Goal: Transaction & Acquisition: Subscribe to service/newsletter

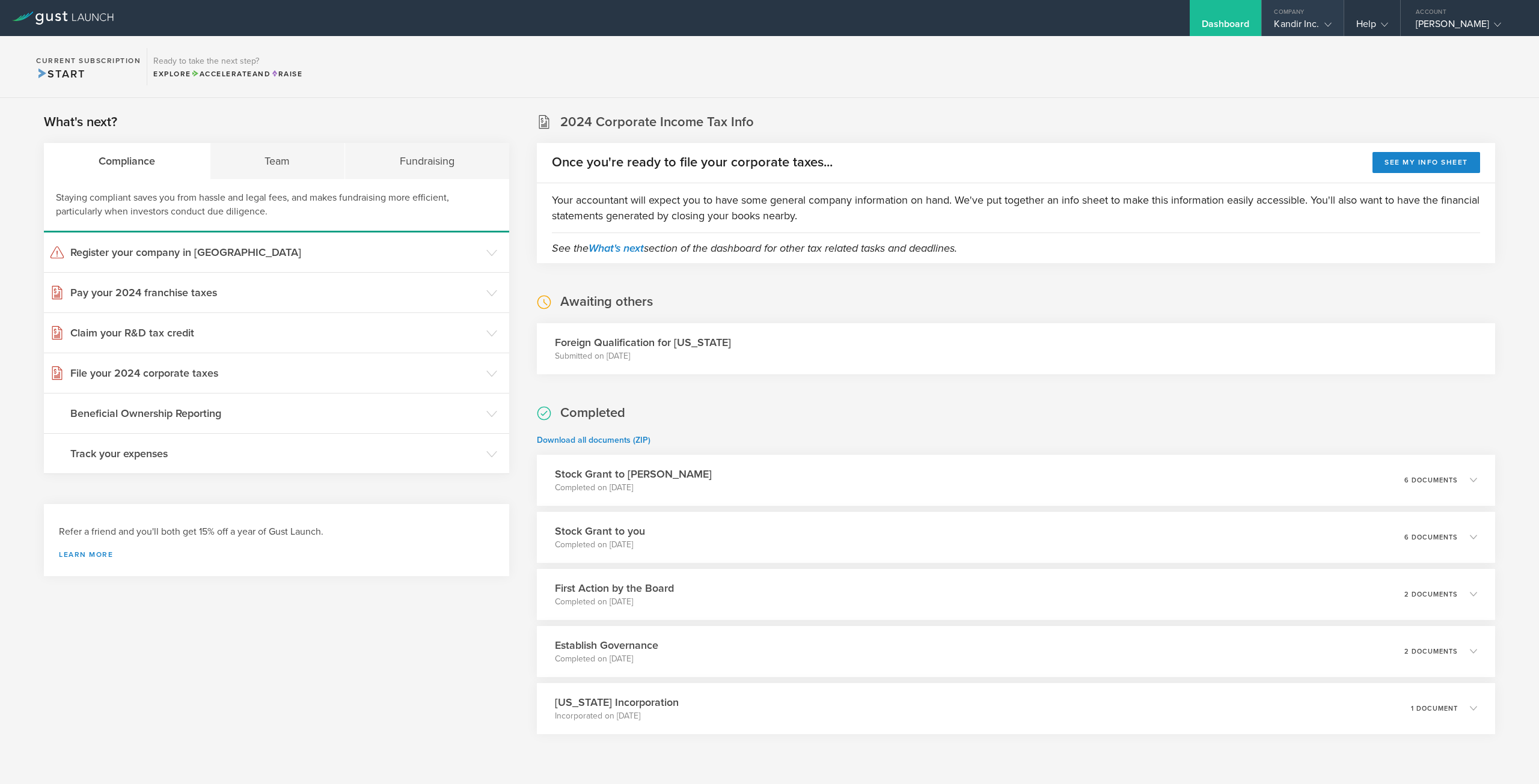
click at [1307, 21] on div "Kandir Inc." at bounding box center [1302, 27] width 57 height 18
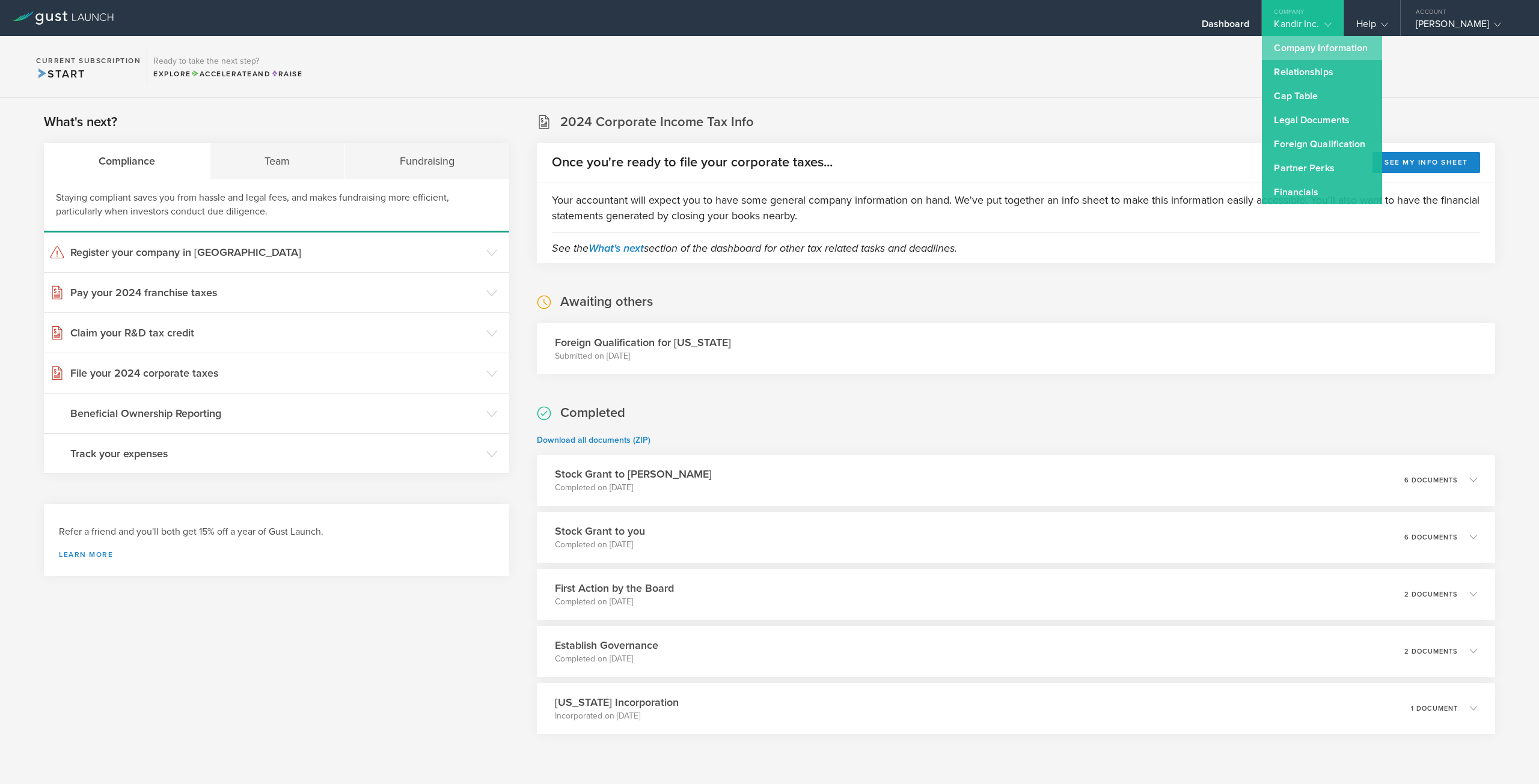
click at [1309, 53] on link "Company Information" at bounding box center [1322, 48] width 121 height 24
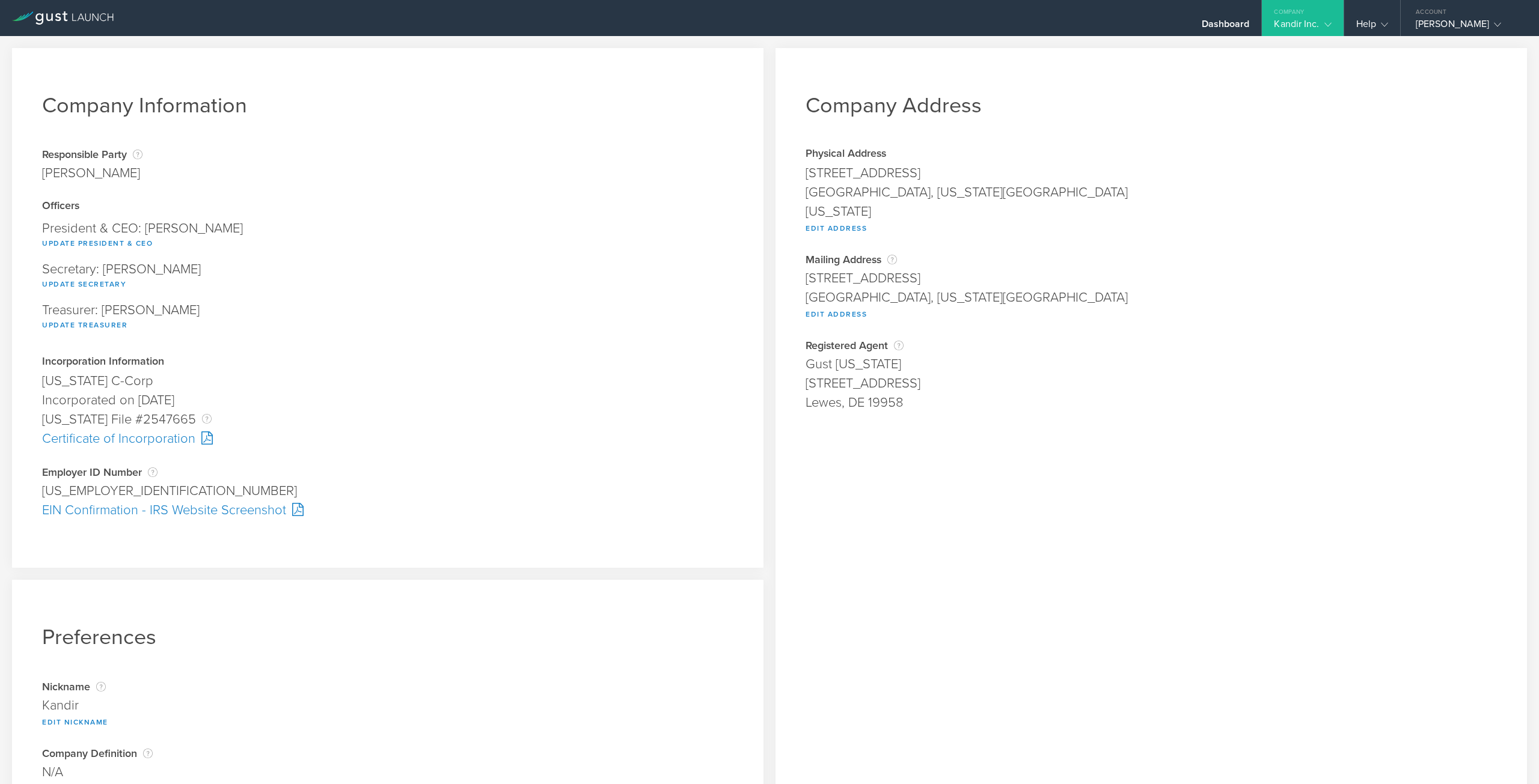
click at [1321, 29] on gust-icon at bounding box center [1325, 24] width 12 height 12
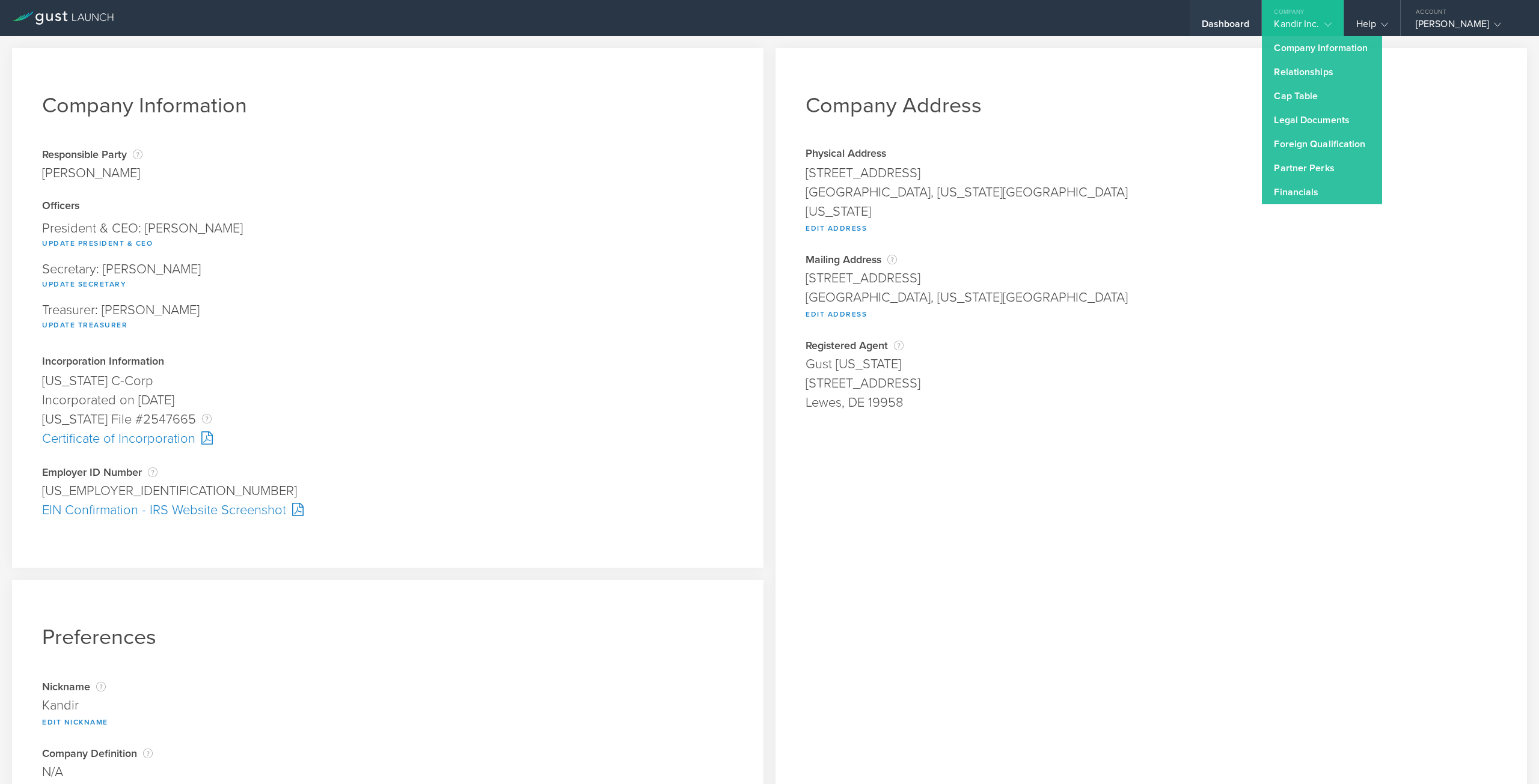
click at [1216, 18] on div "Dashboard" at bounding box center [1226, 27] width 48 height 18
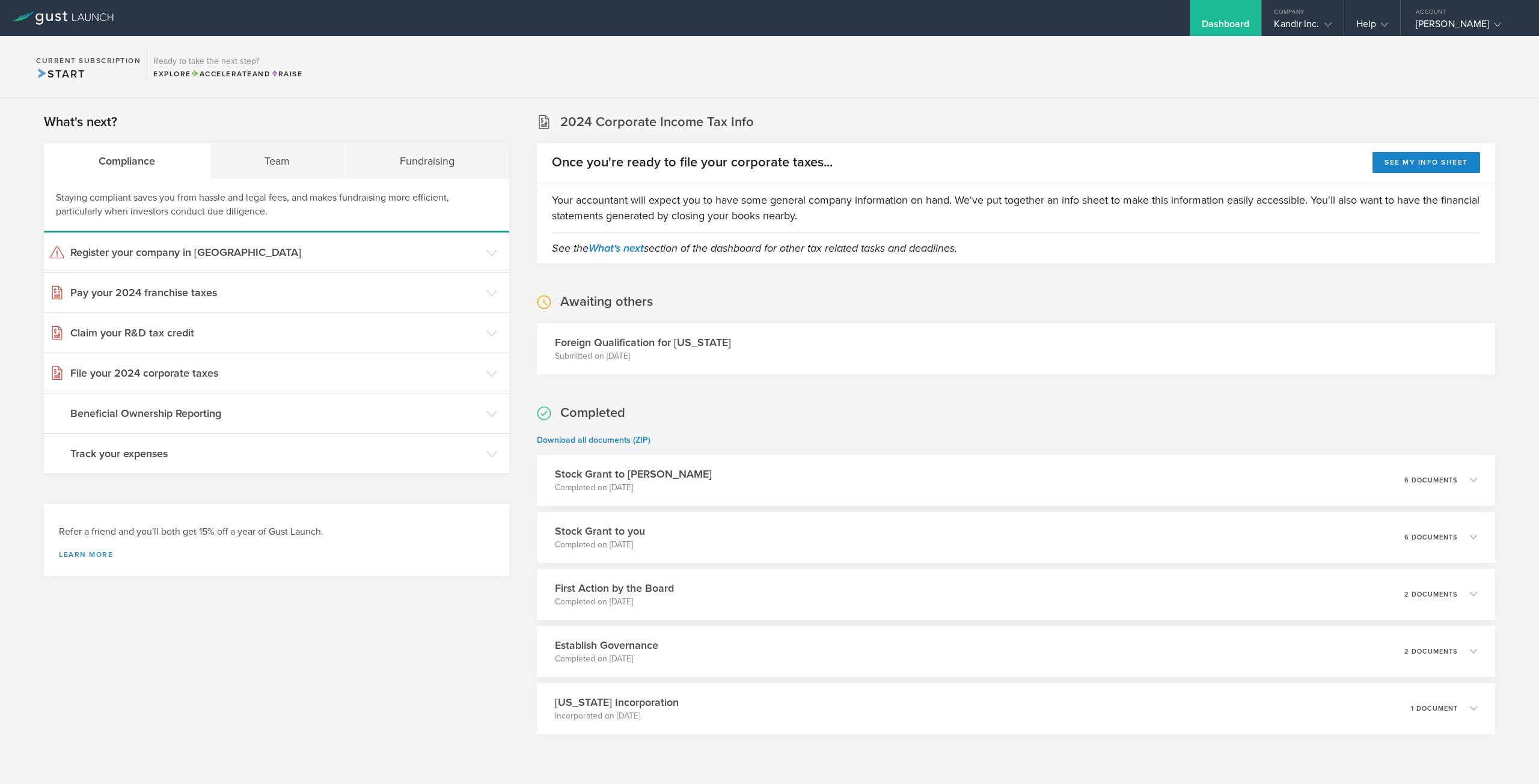
click at [78, 16] on icon at bounding box center [63, 17] width 102 height 13
click at [1462, 22] on div "[PERSON_NAME]" at bounding box center [1467, 27] width 103 height 18
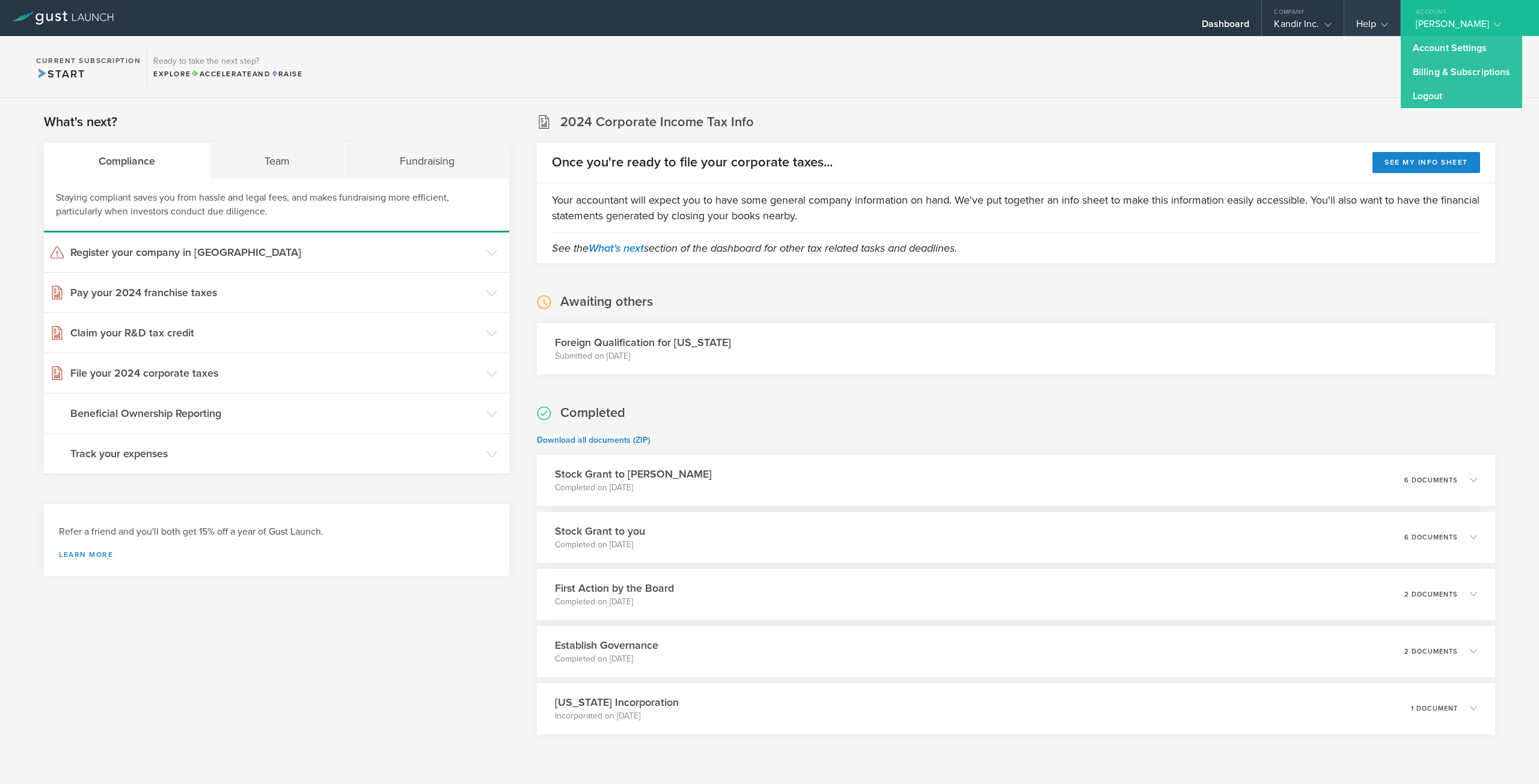
click at [1366, 25] on div "Help" at bounding box center [1372, 27] width 32 height 18
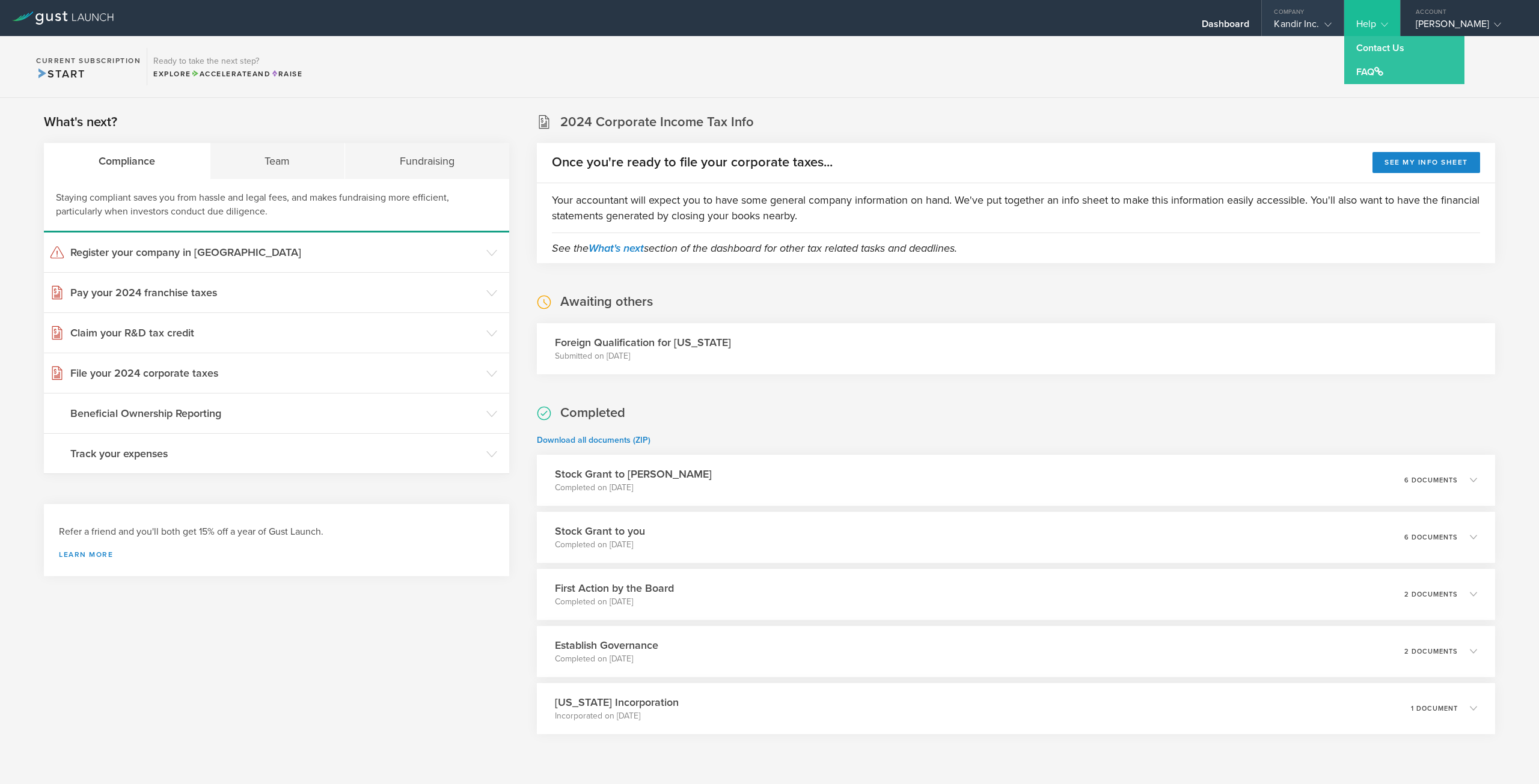
click at [1298, 27] on div "Kandir Inc." at bounding box center [1302, 27] width 57 height 18
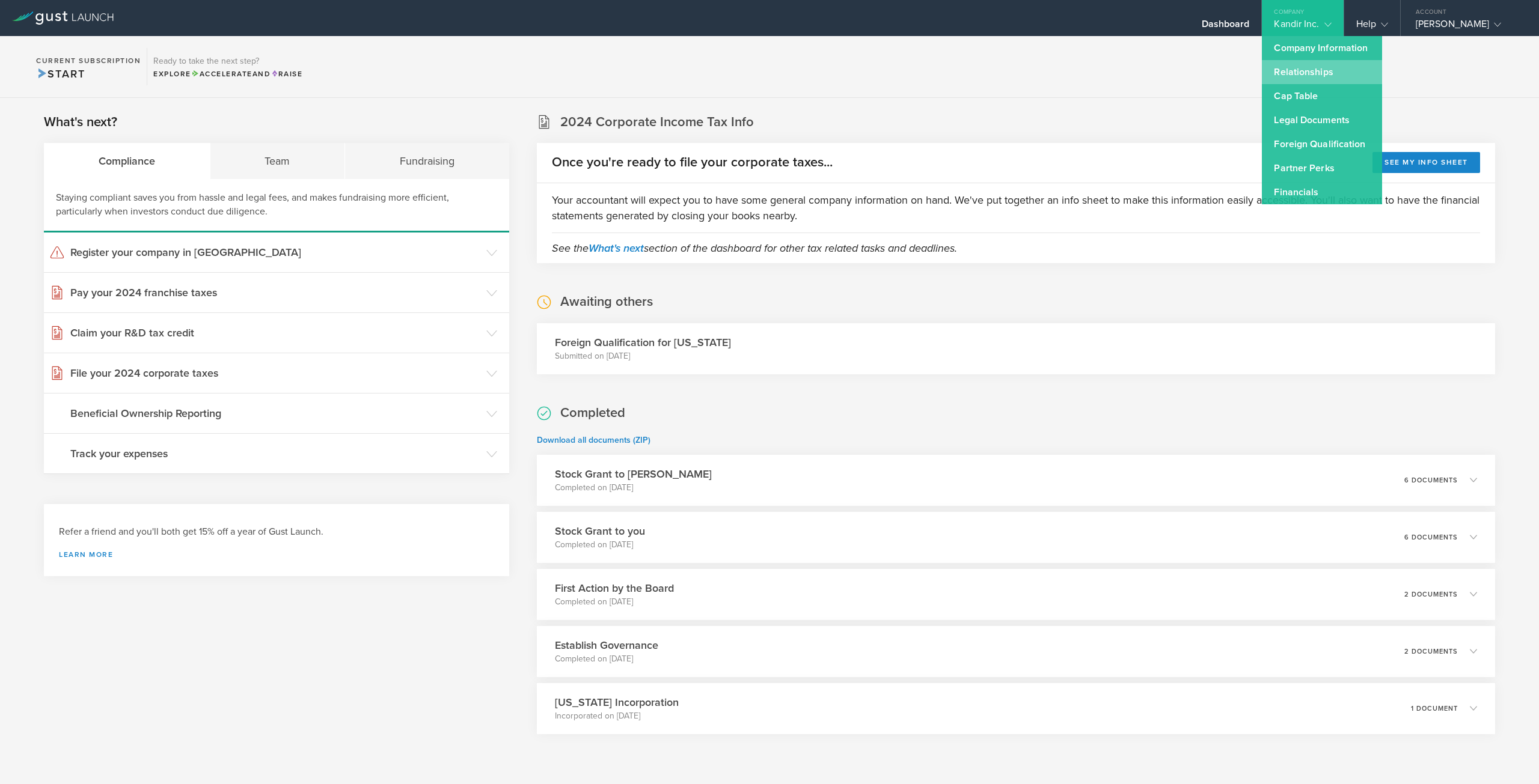
click at [1313, 72] on link "Relationships" at bounding box center [1322, 72] width 121 height 24
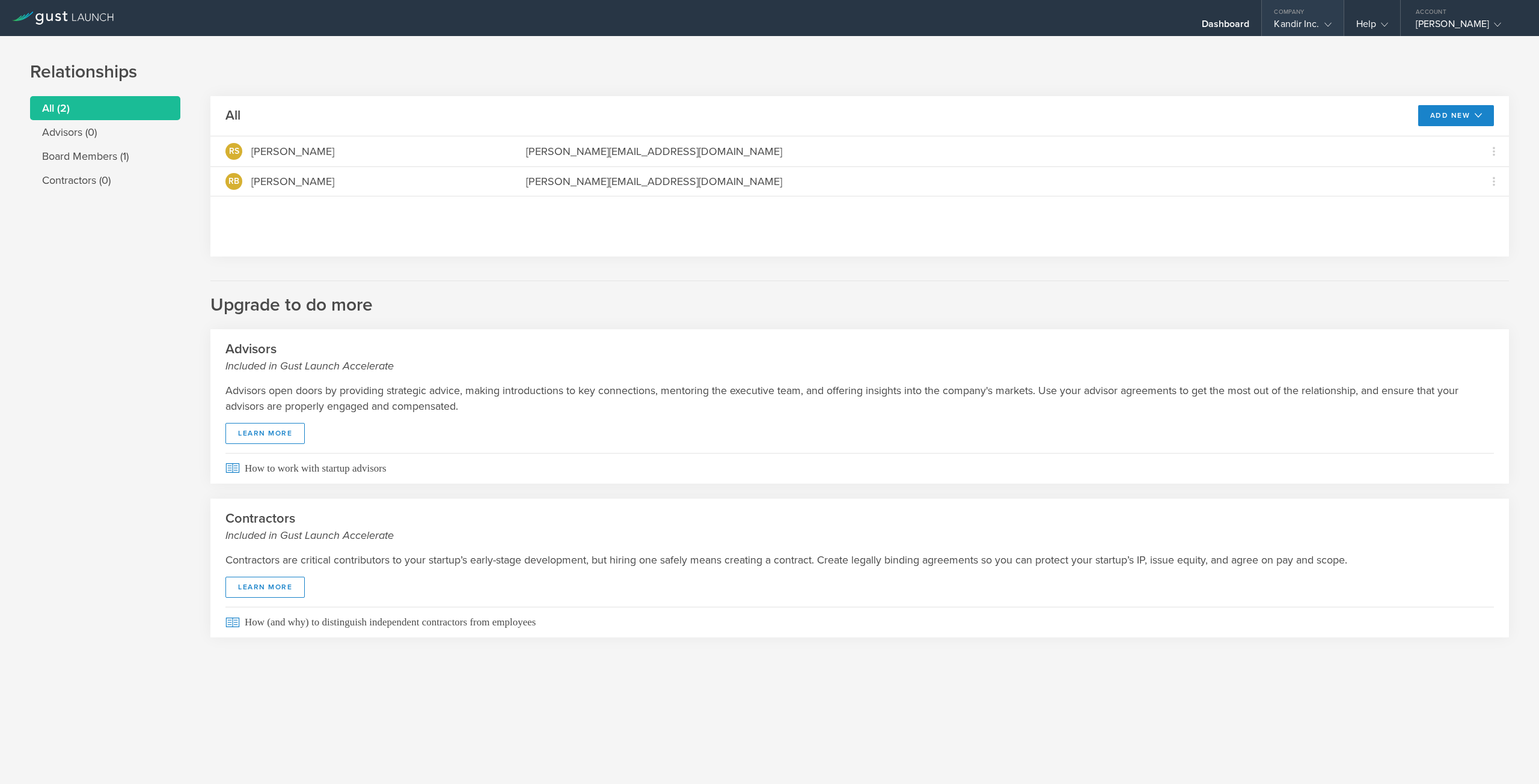
click at [1309, 16] on div "Company" at bounding box center [1302, 9] width 81 height 18
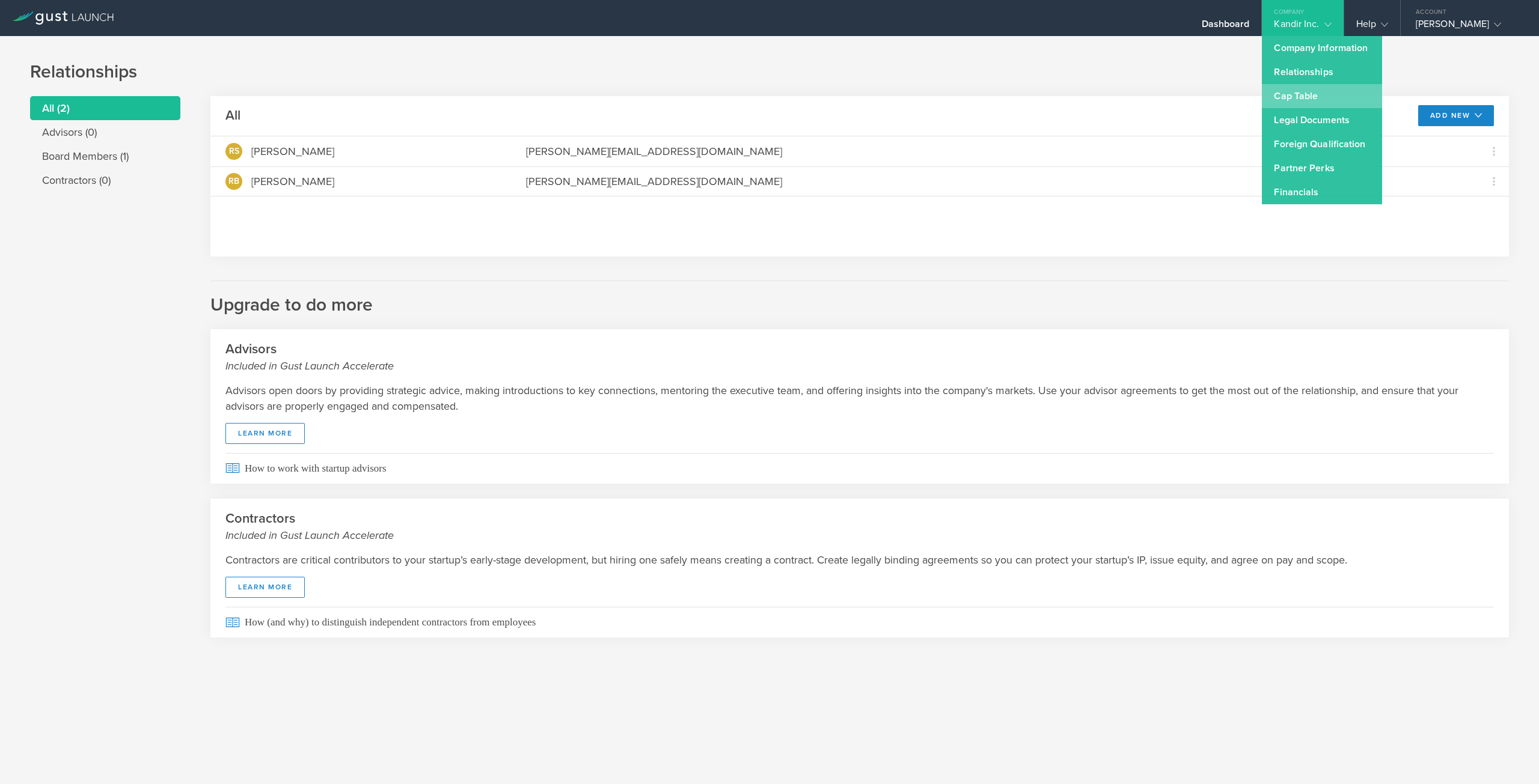
click at [1321, 98] on link "Cap Table" at bounding box center [1322, 96] width 121 height 24
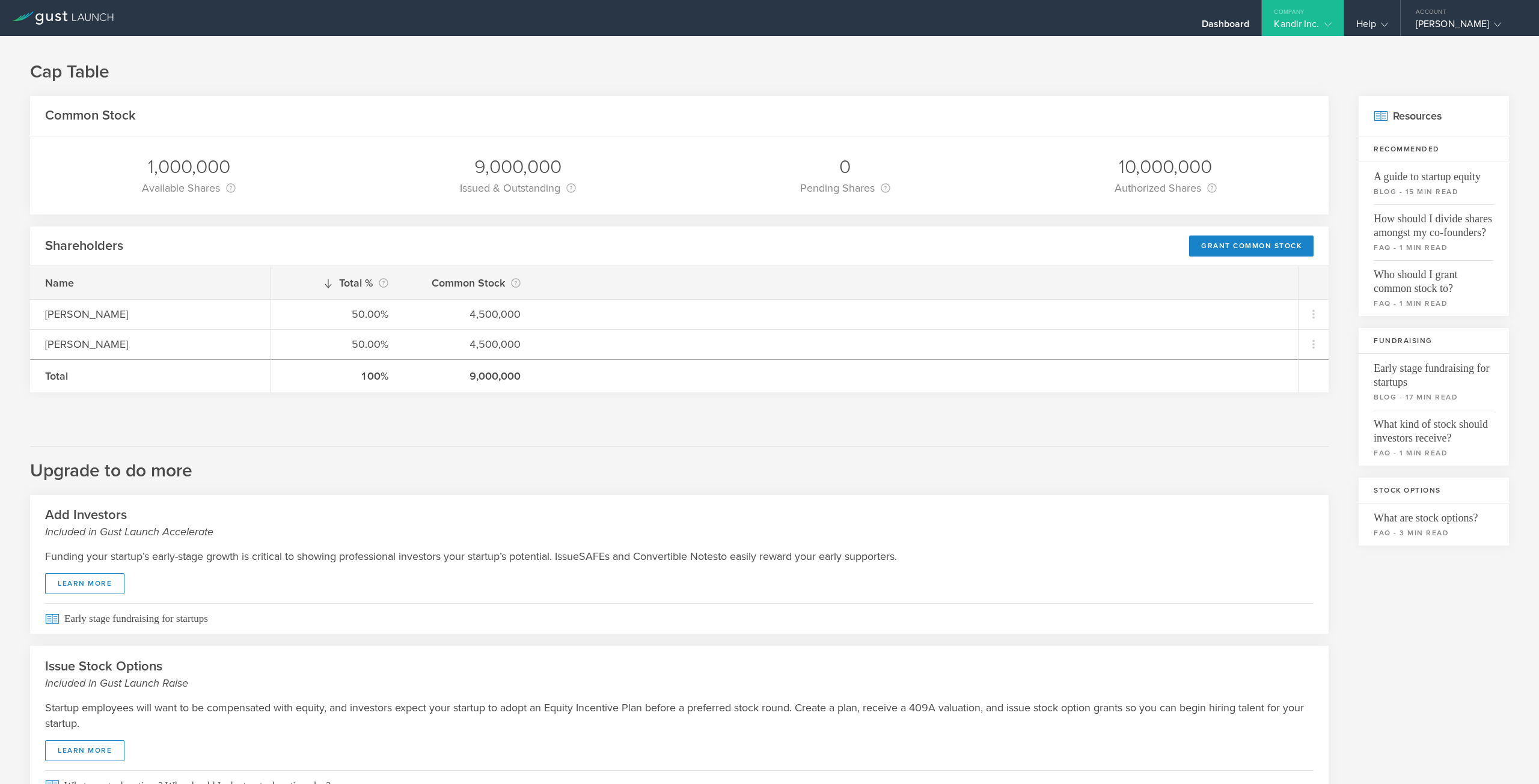
click at [1317, 24] on div "Kandir Inc." at bounding box center [1302, 27] width 57 height 18
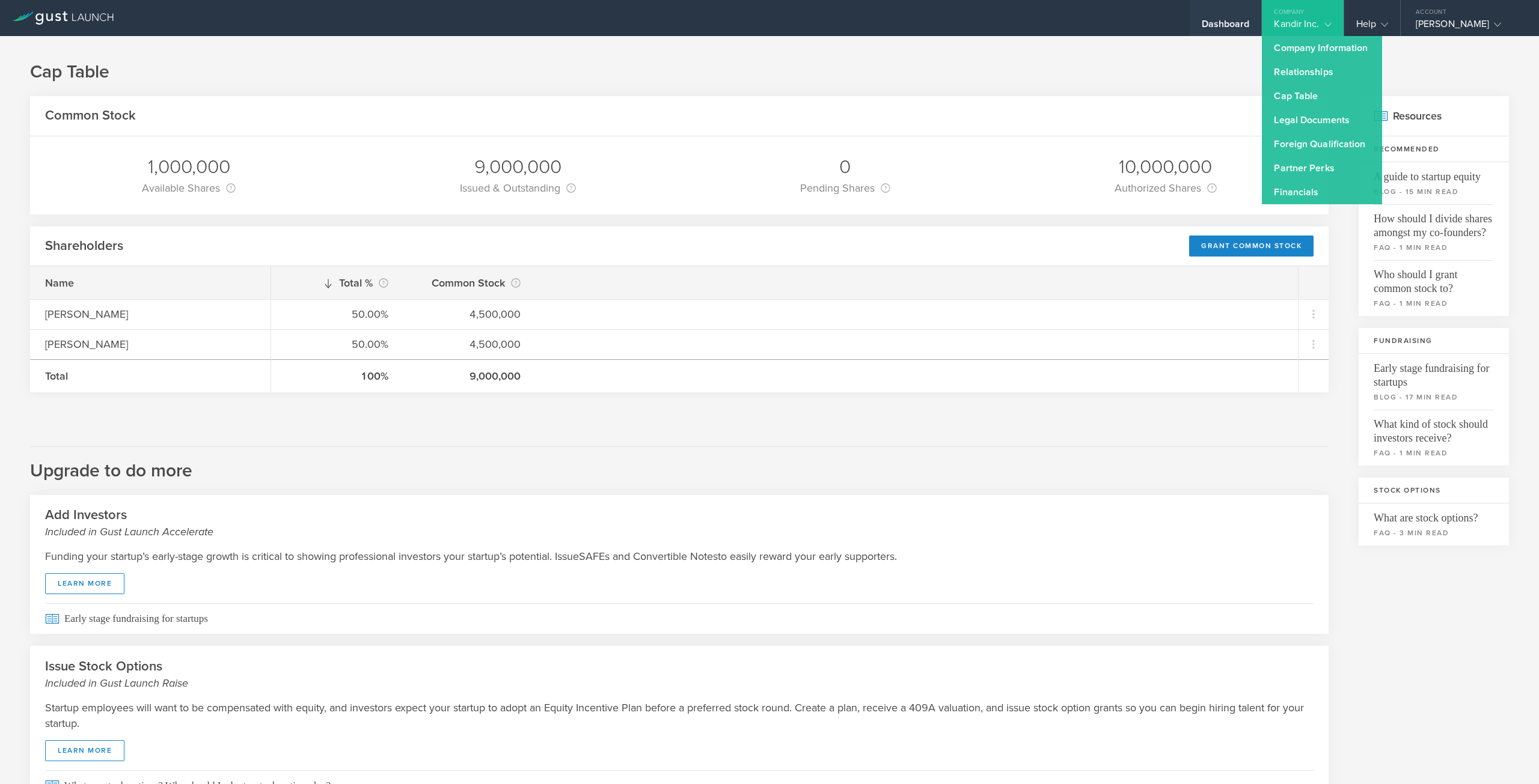
click at [1226, 18] on div "Dashboard" at bounding box center [1226, 27] width 48 height 18
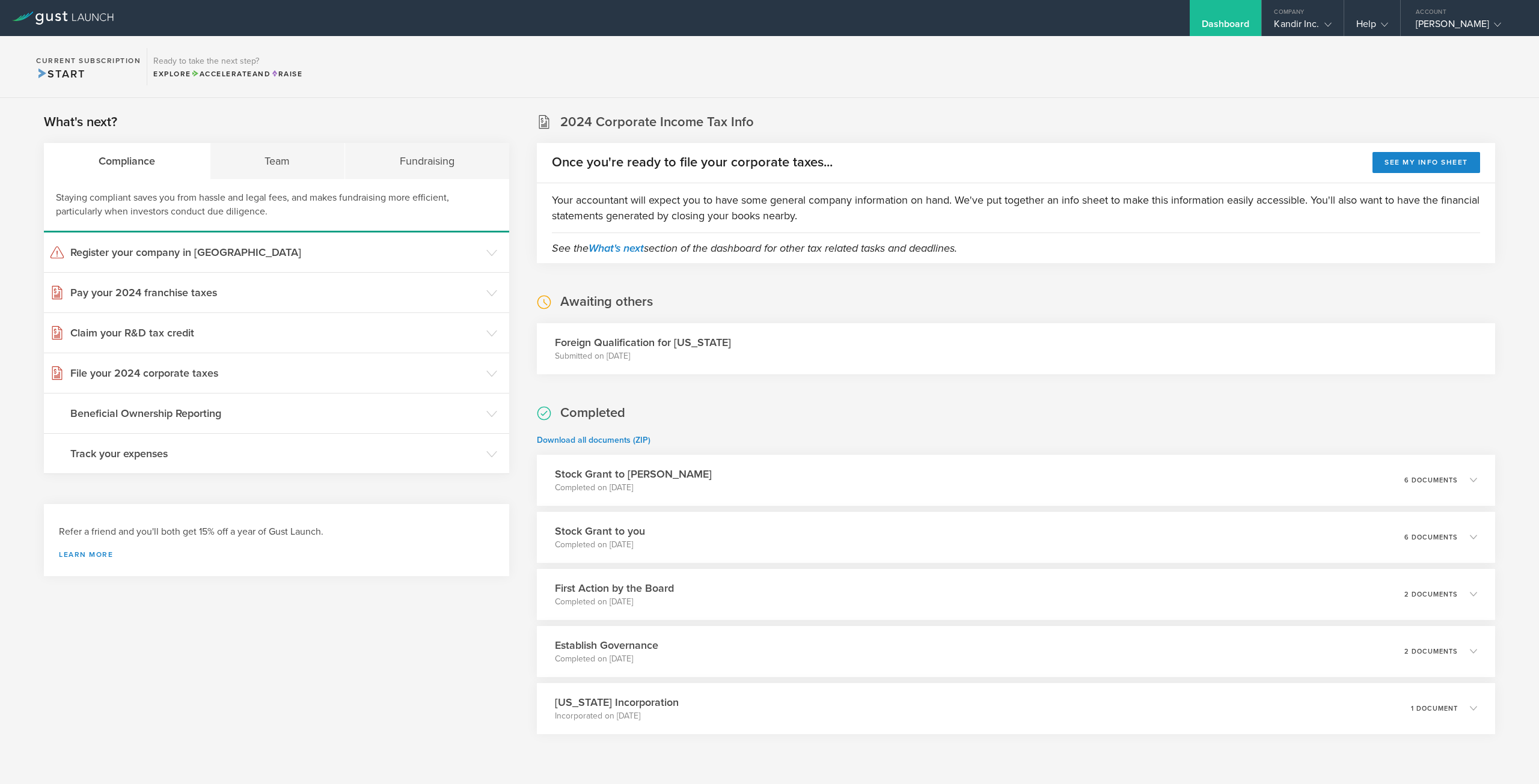
scroll to position [34, 0]
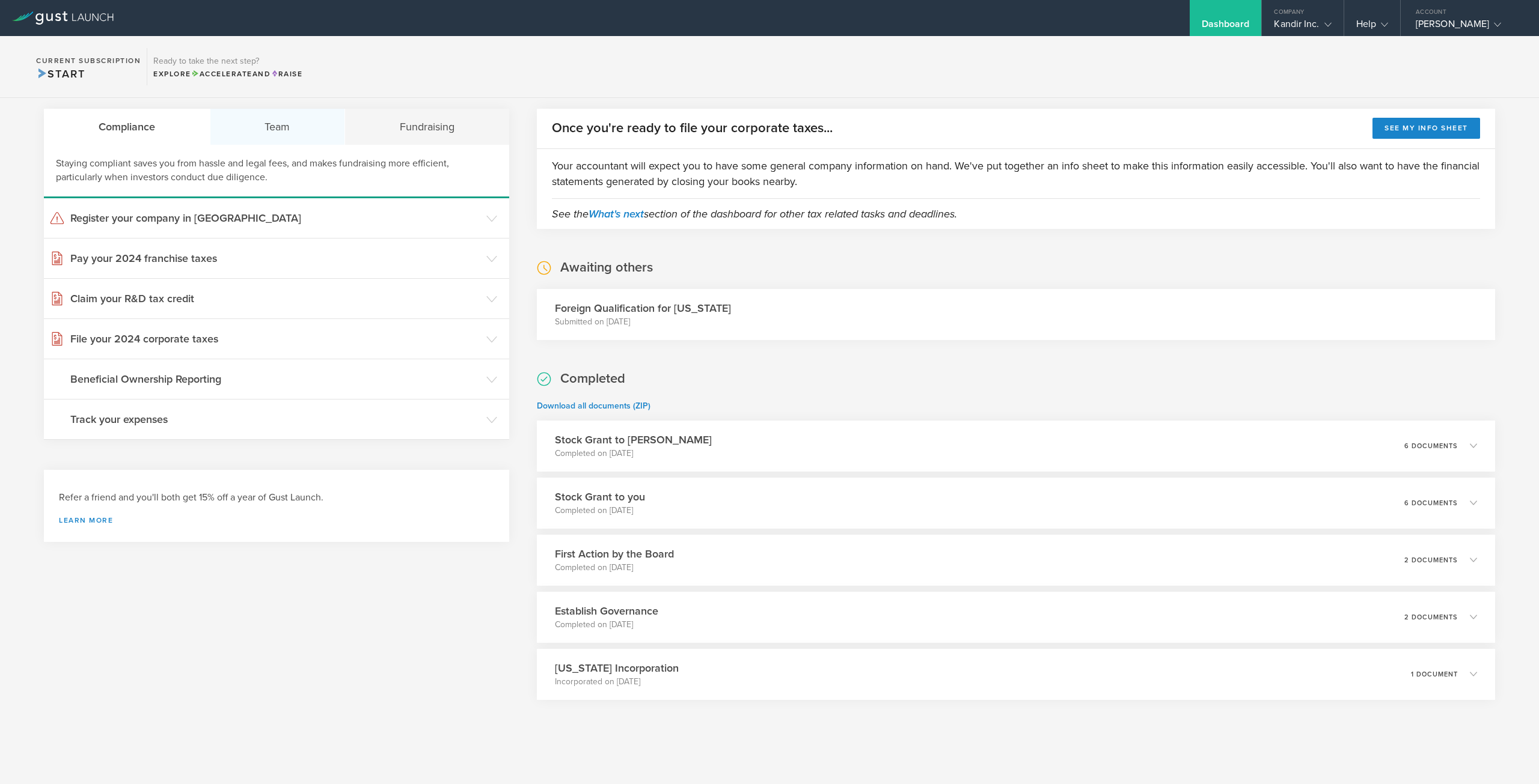
click at [283, 111] on div "Team" at bounding box center [277, 127] width 135 height 36
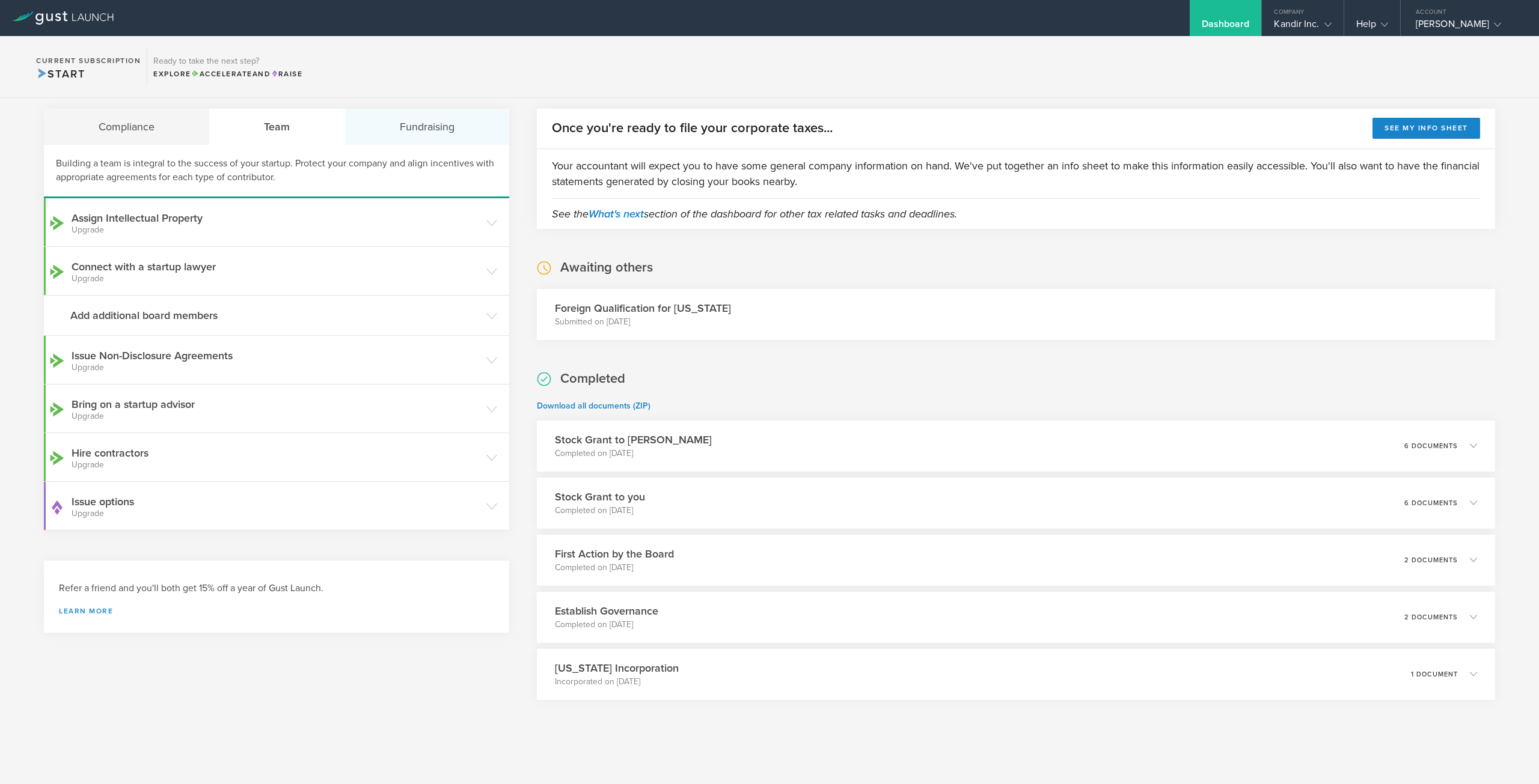
click at [414, 117] on div "Fundraising" at bounding box center [427, 127] width 164 height 36
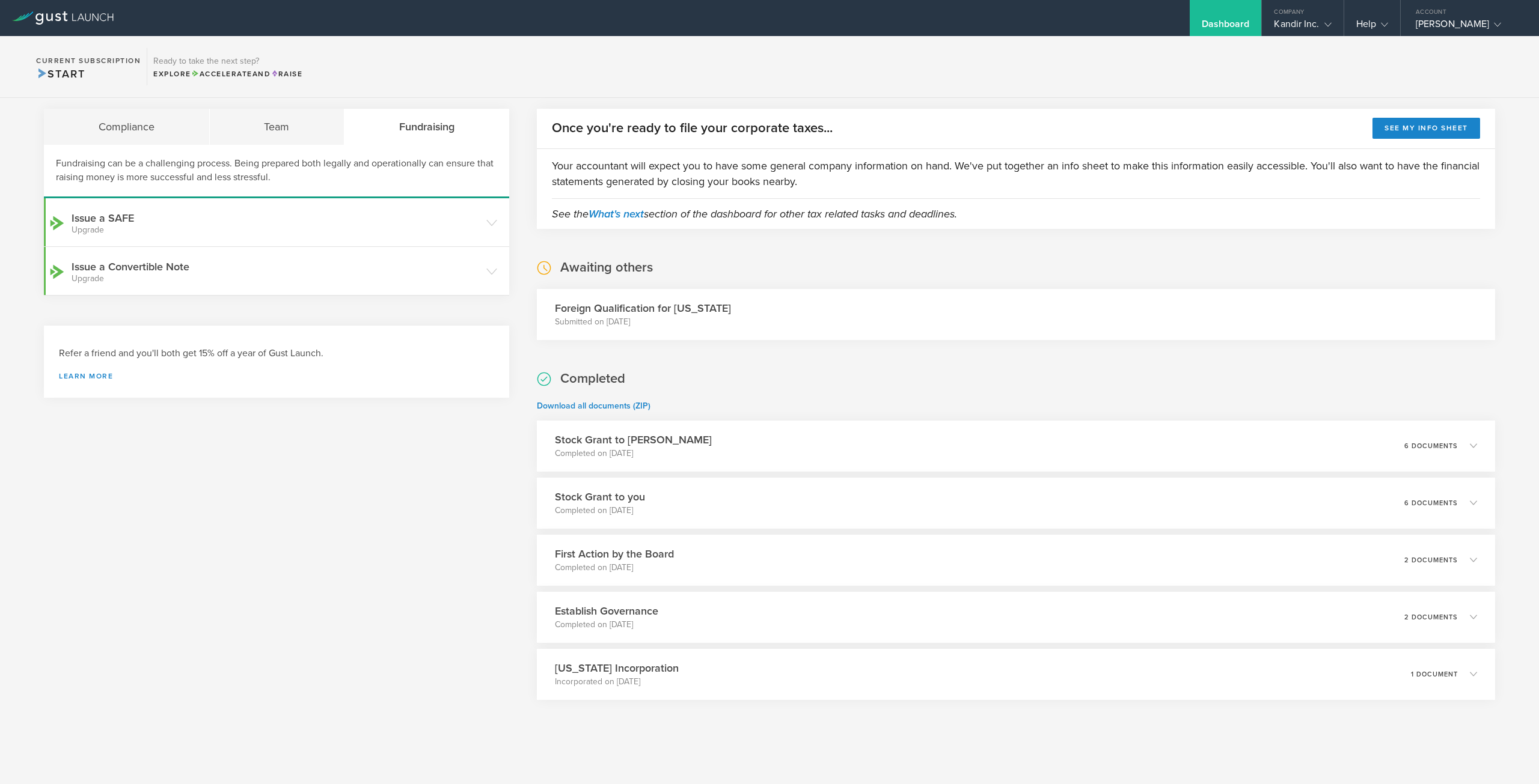
click at [69, 18] on icon at bounding box center [63, 17] width 102 height 13
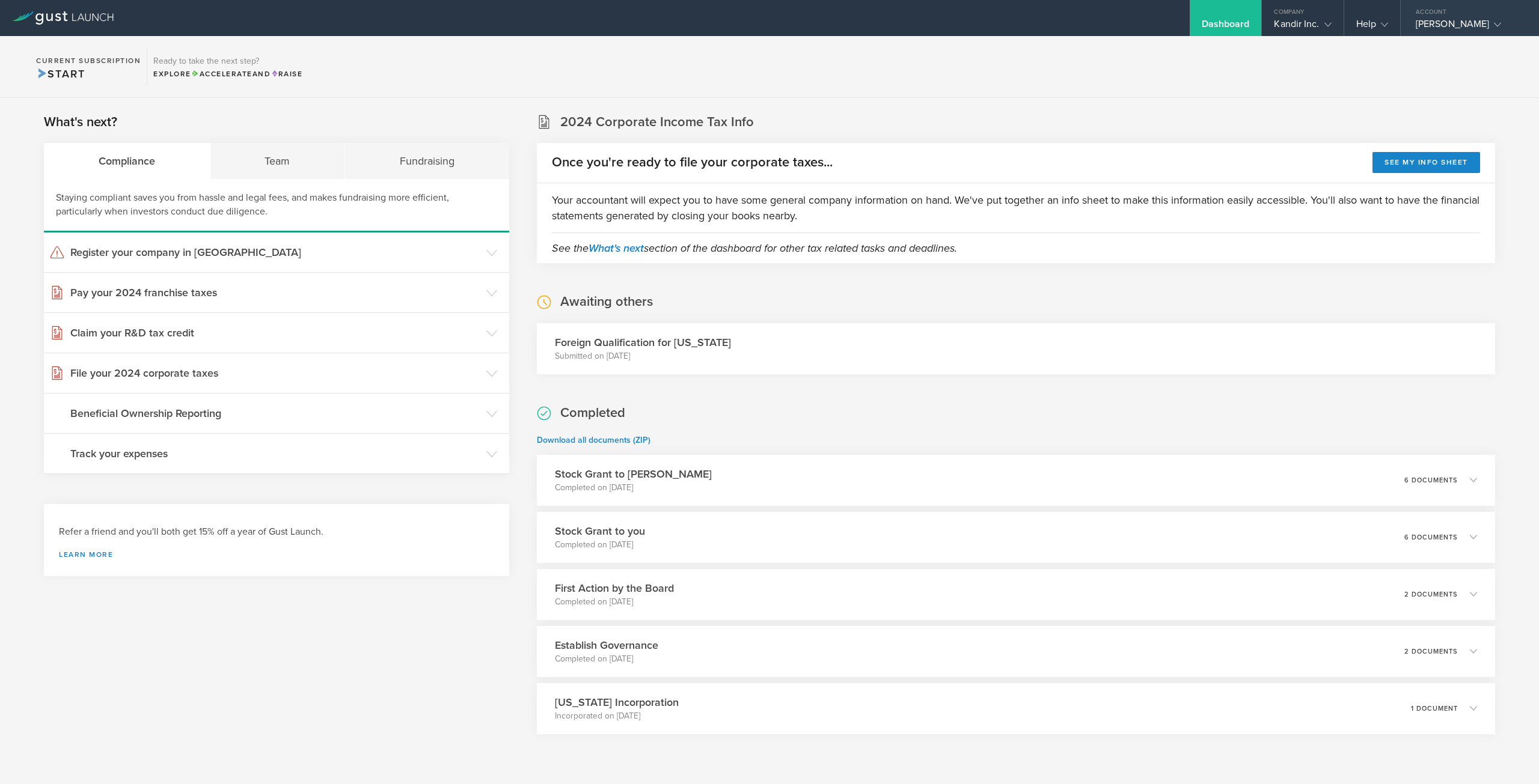
click at [1466, 23] on div "[PERSON_NAME]" at bounding box center [1467, 27] width 103 height 18
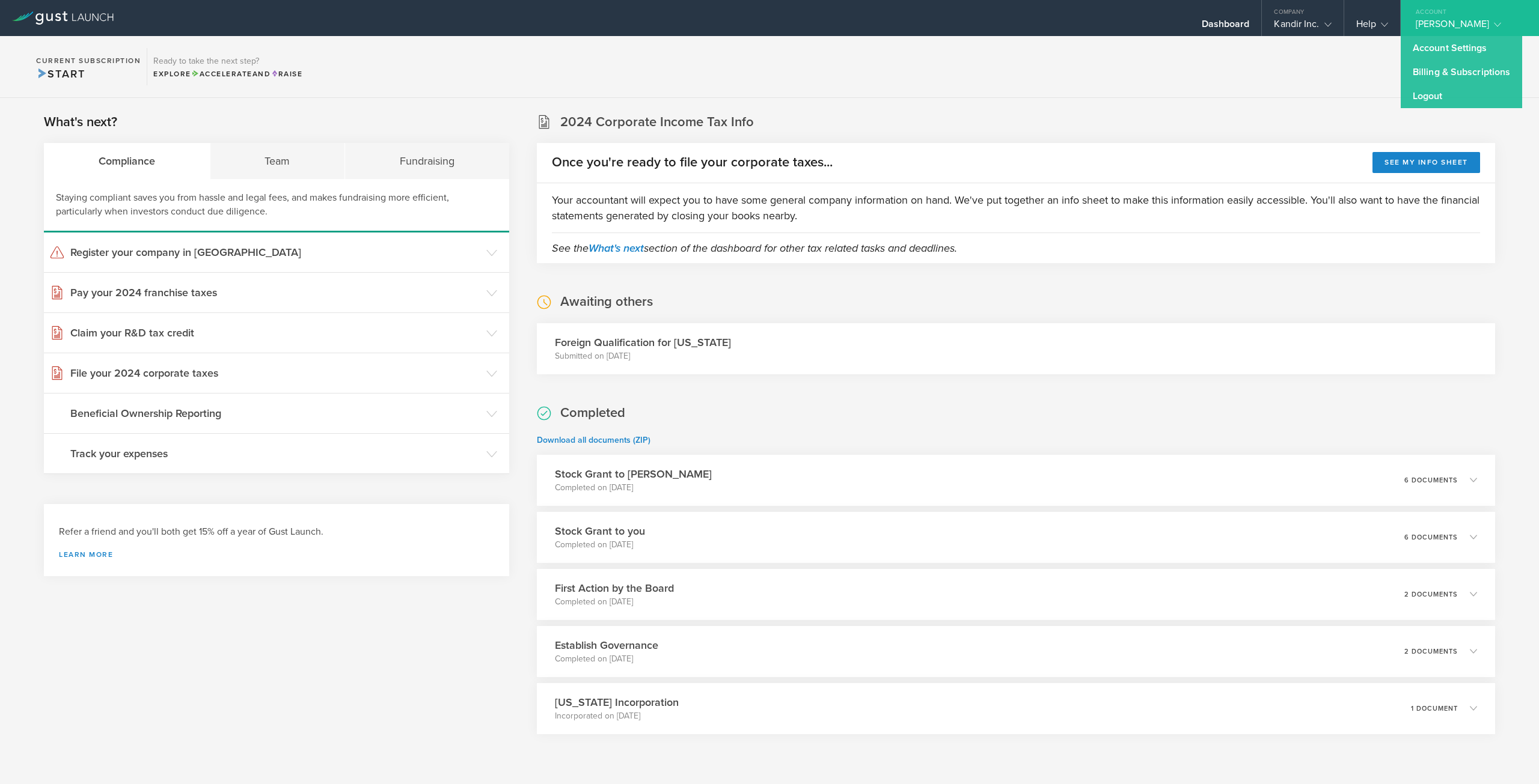
click at [969, 86] on section "Current Subscription Start Ready to take the next step? Explore Accelerate and …" at bounding box center [770, 67] width 1539 height 62
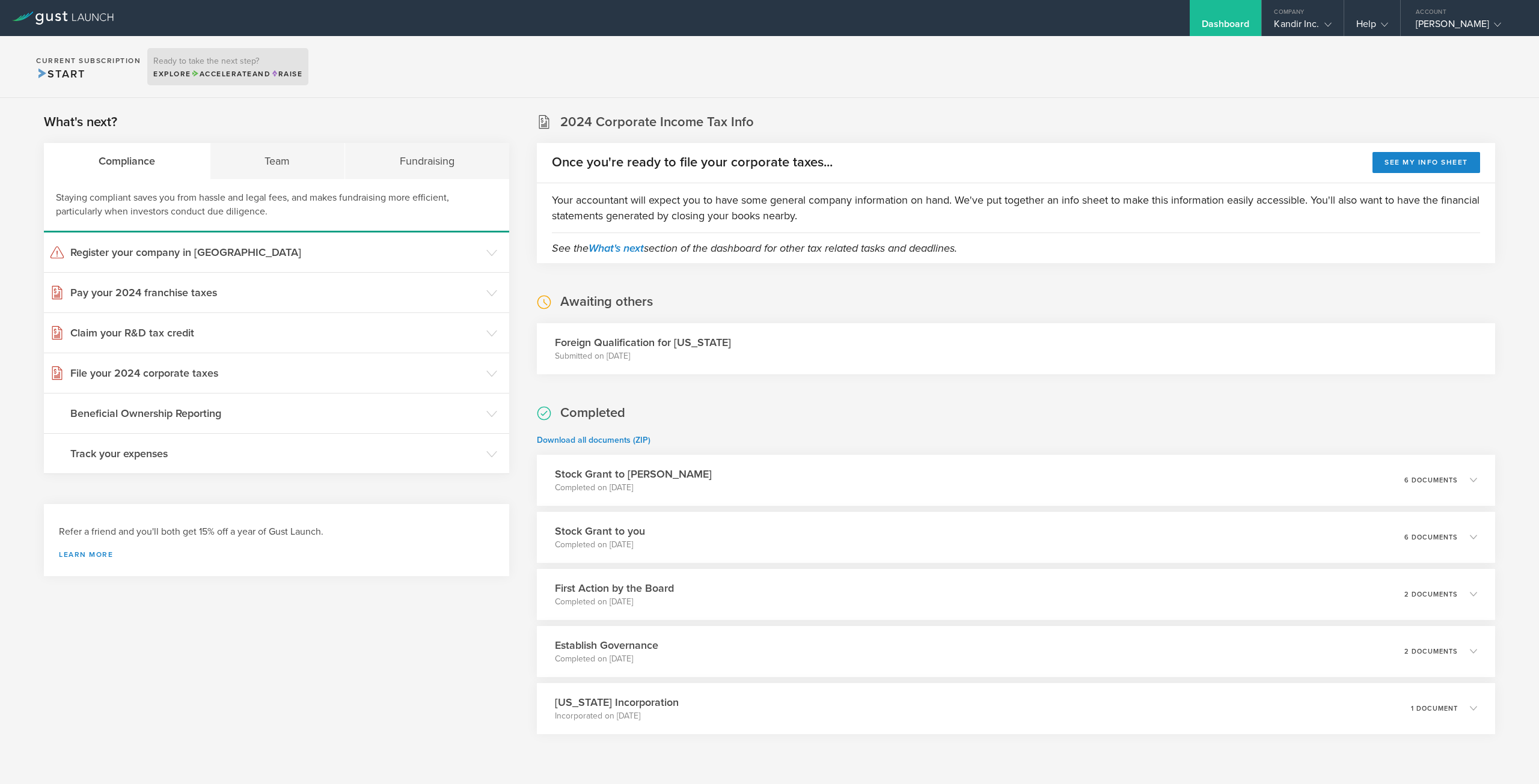
click at [190, 72] on div "Explore Accelerate and Raise" at bounding box center [227, 74] width 149 height 11
